Goal: Task Accomplishment & Management: Manage account settings

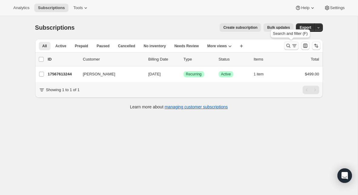
click at [287, 43] on button "Search and filter results" at bounding box center [291, 45] width 15 height 8
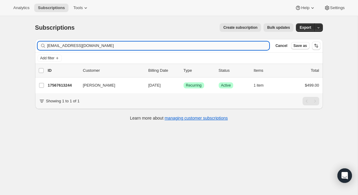
click at [97, 43] on input "info@joybaptist.church" at bounding box center [158, 45] width 222 height 8
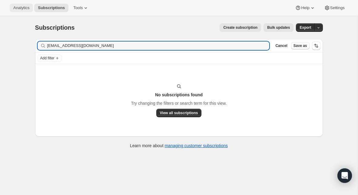
type input "[EMAIL_ADDRESS][DOMAIN_NAME]"
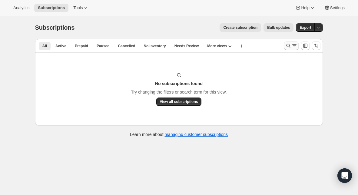
click at [290, 45] on icon "Search and filter results" at bounding box center [288, 46] width 6 height 6
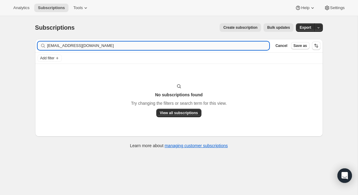
click at [114, 44] on input "[EMAIL_ADDRESS][DOMAIN_NAME]" at bounding box center [158, 45] width 222 height 8
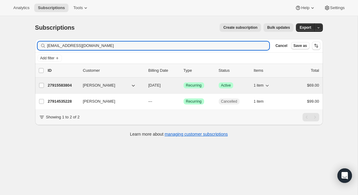
type input "[EMAIL_ADDRESS][DOMAIN_NAME]"
click at [61, 88] on p "27915583804" at bounding box center [63, 85] width 30 height 6
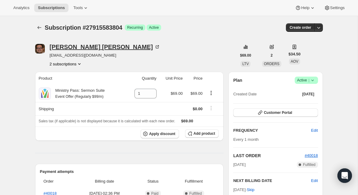
click at [154, 49] on icon at bounding box center [157, 47] width 6 height 6
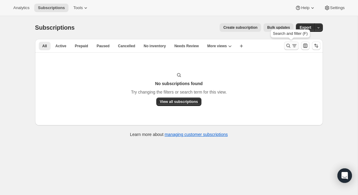
click at [288, 47] on icon "Search and filter results" at bounding box center [288, 46] width 6 height 6
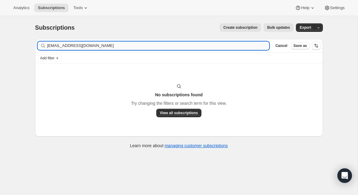
click at [106, 47] on input "[EMAIL_ADDRESS][DOMAIN_NAME]" at bounding box center [158, 45] width 222 height 8
click at [71, 50] on input "[PERSON_NAME][EMAIL_ADDRESS][DOMAIN_NAME]" at bounding box center [152, 45] width 211 height 8
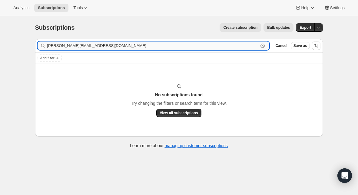
click at [71, 50] on input "[PERSON_NAME][EMAIL_ADDRESS][DOMAIN_NAME]" at bounding box center [152, 45] width 211 height 8
paste input "[DOMAIN_NAME]"
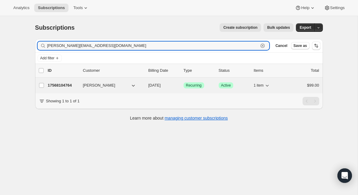
type input "[PERSON_NAME][EMAIL_ADDRESS][DOMAIN_NAME]"
click at [60, 83] on p "17568104764" at bounding box center [63, 85] width 30 height 6
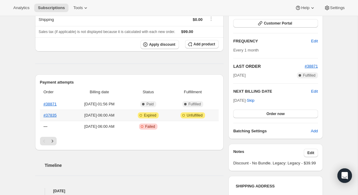
scroll to position [93, 0]
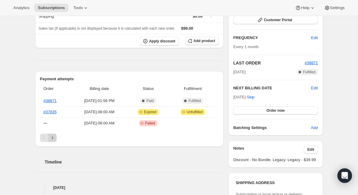
click at [55, 136] on button "Next" at bounding box center [52, 137] width 8 height 8
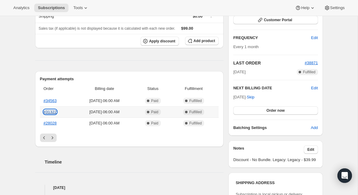
click at [49, 111] on link "#31322" at bounding box center [50, 111] width 13 height 5
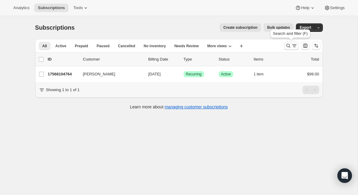
click at [288, 46] on icon "Search and filter results" at bounding box center [288, 46] width 6 height 6
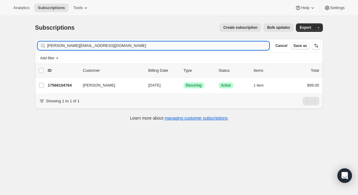
click at [89, 44] on input "[PERSON_NAME][EMAIL_ADDRESS][DOMAIN_NAME]" at bounding box center [158, 45] width 222 height 8
type input "[EMAIL_ADDRESS][DOMAIN_NAME]"
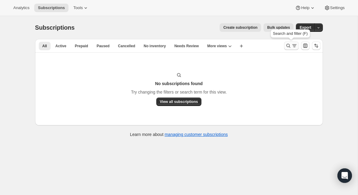
click at [289, 45] on icon "Search and filter results" at bounding box center [288, 46] width 4 height 4
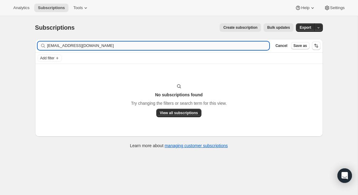
click at [117, 47] on input "[EMAIL_ADDRESS][DOMAIN_NAME]" at bounding box center [158, 45] width 222 height 8
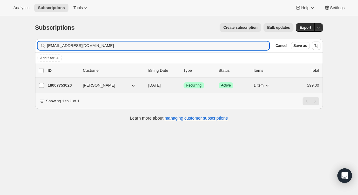
type input "[EMAIL_ADDRESS][DOMAIN_NAME]"
click at [66, 81] on div "18007753020 [PERSON_NAME] [DATE] Success Recurring Success Active 1 item $99.00" at bounding box center [183, 85] width 271 height 8
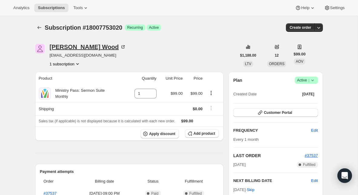
click at [82, 46] on div "[PERSON_NAME]" at bounding box center [88, 47] width 77 height 6
click at [74, 48] on div "[PERSON_NAME]" at bounding box center [88, 47] width 77 height 6
